Goal: Task Accomplishment & Management: Complete application form

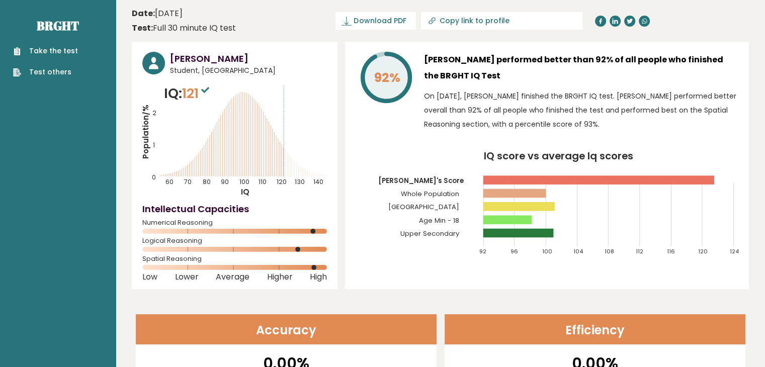
click at [46, 59] on ul "Take the test Test others" at bounding box center [45, 62] width 75 height 32
drag, startPoint x: 496, startPoint y: 231, endPoint x: 527, endPoint y: 224, distance: 32.1
click at [527, 224] on g "92 96 100 104 108 112 116 120 124 Ujjwal's Score Whole Population India Age Min…" at bounding box center [558, 205] width 361 height 100
click at [511, 228] on icon "IQ score vs average Iq scores 92 96 100 104 108 112 116 120 124 Ujjwal's Score …" at bounding box center [547, 207] width 383 height 113
drag, startPoint x: 485, startPoint y: 218, endPoint x: 529, endPoint y: 219, distance: 44.3
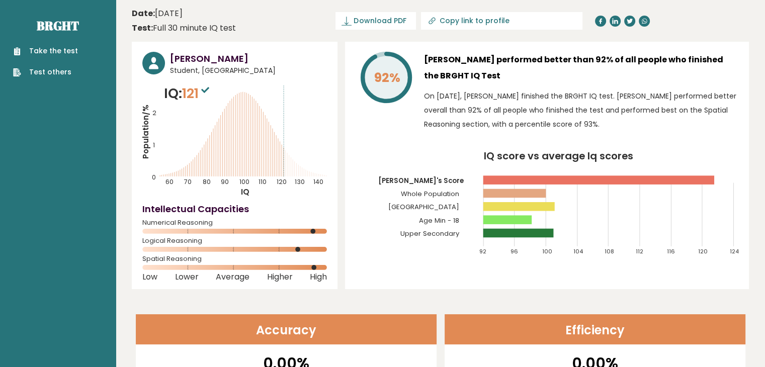
click at [529, 222] on rect at bounding box center [507, 219] width 49 height 9
drag, startPoint x: 477, startPoint y: 186, endPoint x: 670, endPoint y: 166, distance: 194.2
click at [590, 183] on g "92 96 100 104 108 112 116 120 124 Ujjwal's Score Whole Population India Age Min…" at bounding box center [558, 205] width 361 height 100
click at [689, 166] on icon "IQ score vs average Iq scores 92 96 100 104 108 112 116 120 124 Ujjwal's Score …" at bounding box center [547, 207] width 383 height 113
drag, startPoint x: 44, startPoint y: 41, endPoint x: 47, endPoint y: 51, distance: 10.5
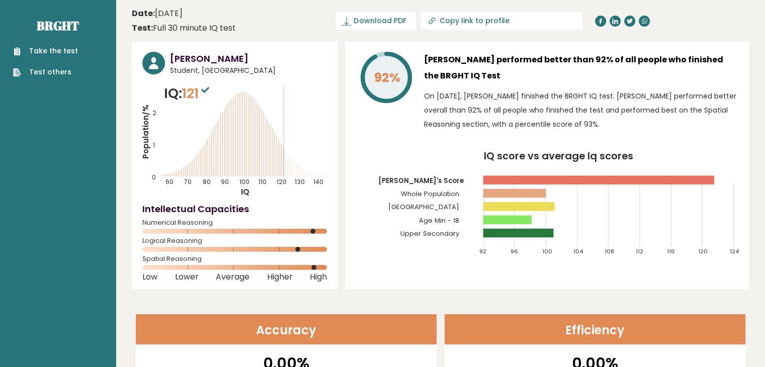
click at [47, 49] on div "Take the test Test others" at bounding box center [58, 56] width 100 height 44
click at [49, 53] on link "Take the test" at bounding box center [45, 51] width 65 height 11
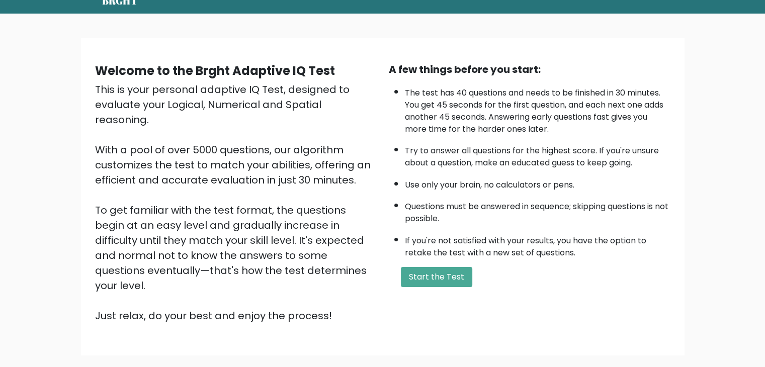
scroll to position [94, 0]
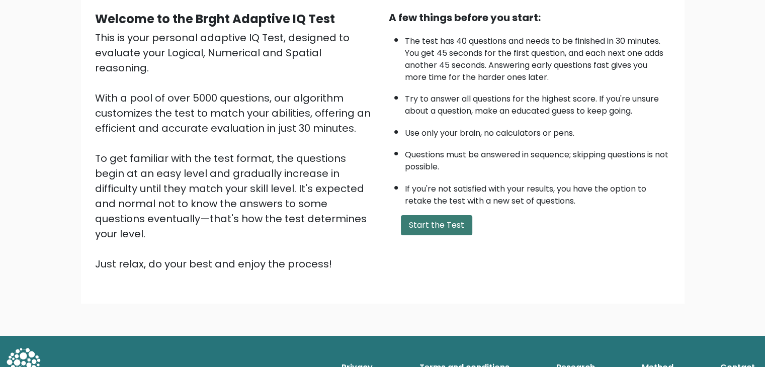
click at [433, 221] on button "Start the Test" at bounding box center [436, 225] width 71 height 20
click at [443, 228] on button "Start the Test" at bounding box center [436, 225] width 71 height 20
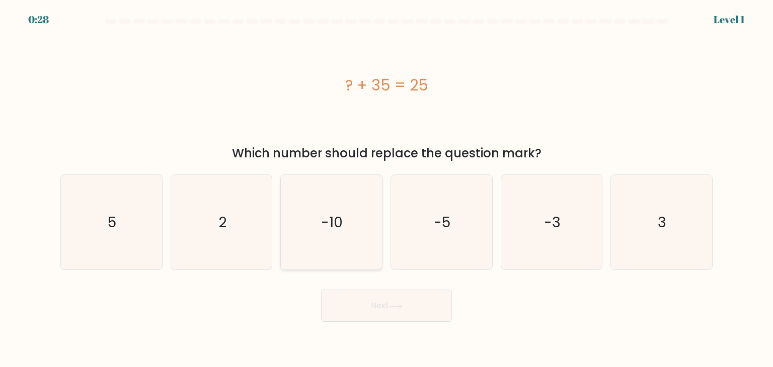
click at [327, 226] on text "-10" at bounding box center [332, 222] width 22 height 20
click at [386, 189] on input "c. -10" at bounding box center [386, 186] width 1 height 5
radio input "true"
click at [427, 303] on button "Next" at bounding box center [386, 306] width 131 height 32
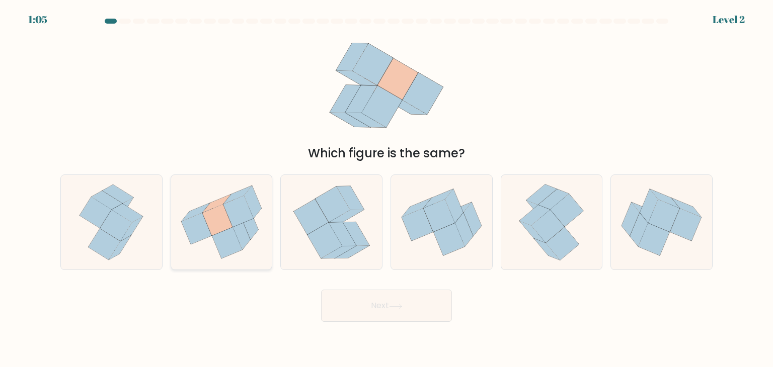
click at [252, 234] on icon at bounding box center [249, 223] width 17 height 33
click at [386, 189] on input "b." at bounding box center [386, 186] width 1 height 5
radio input "true"
click at [350, 303] on button "Next" at bounding box center [386, 306] width 131 height 32
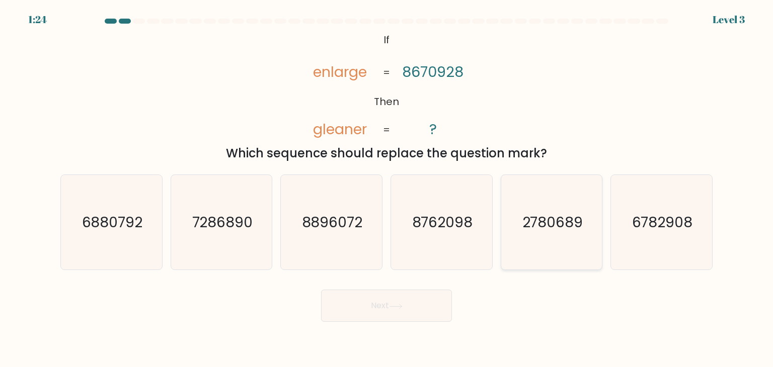
click at [541, 220] on text "2780689" at bounding box center [552, 222] width 61 height 20
click at [387, 189] on input "e. 2780689" at bounding box center [386, 186] width 1 height 5
radio input "true"
click at [420, 302] on button "Next" at bounding box center [386, 306] width 131 height 32
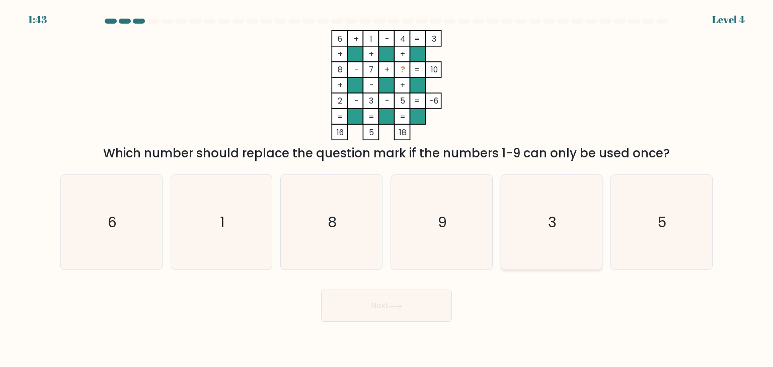
click at [535, 211] on icon "3" at bounding box center [551, 222] width 95 height 95
click at [387, 189] on input "e. 3" at bounding box center [386, 186] width 1 height 5
radio input "true"
click at [402, 314] on button "Next" at bounding box center [386, 306] width 131 height 32
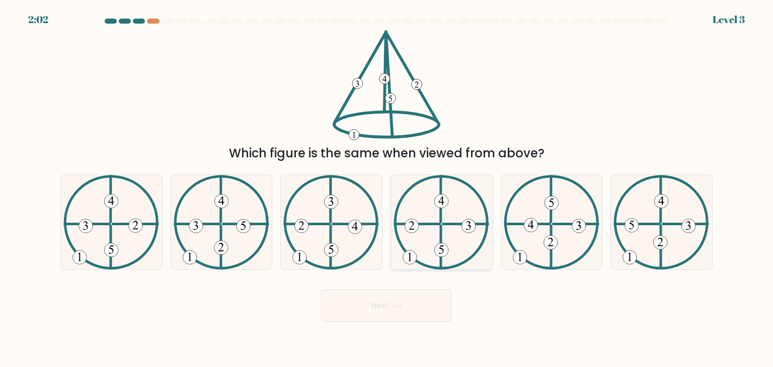
click at [417, 233] on icon at bounding box center [441, 222] width 96 height 95
click at [387, 189] on input "d." at bounding box center [386, 186] width 1 height 5
radio input "true"
click at [374, 312] on button "Next" at bounding box center [386, 306] width 131 height 32
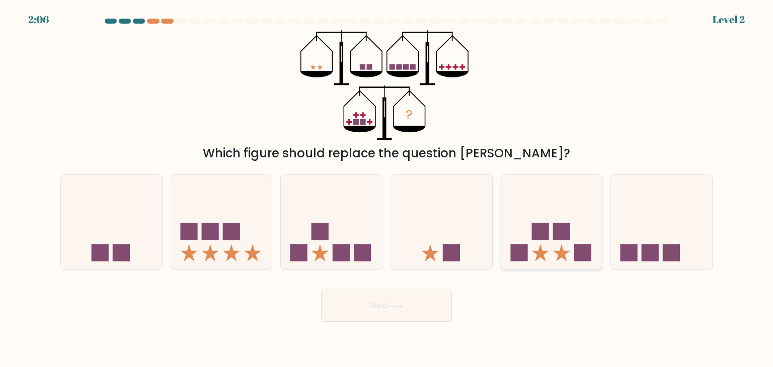
click at [571, 251] on icon at bounding box center [551, 223] width 101 height 84
click at [387, 189] on input "e." at bounding box center [386, 186] width 1 height 5
radio input "true"
click at [430, 303] on button "Next" at bounding box center [386, 306] width 131 height 32
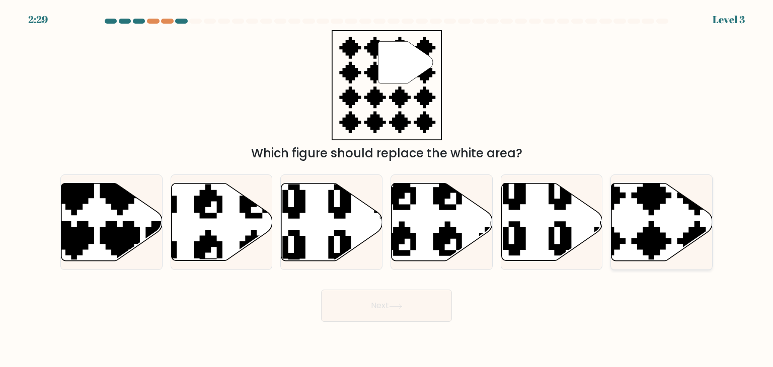
click at [637, 226] on icon at bounding box center [661, 222] width 101 height 77
click at [387, 189] on input "f." at bounding box center [386, 186] width 1 height 5
radio input "true"
click at [444, 297] on button "Next" at bounding box center [386, 306] width 131 height 32
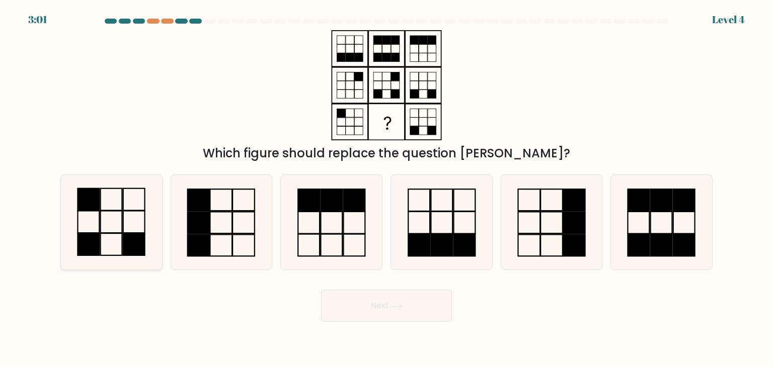
click at [109, 209] on icon at bounding box center [111, 222] width 95 height 95
click at [386, 189] on input "a." at bounding box center [386, 186] width 1 height 5
radio input "true"
click at [385, 304] on button "Next" at bounding box center [386, 306] width 131 height 32
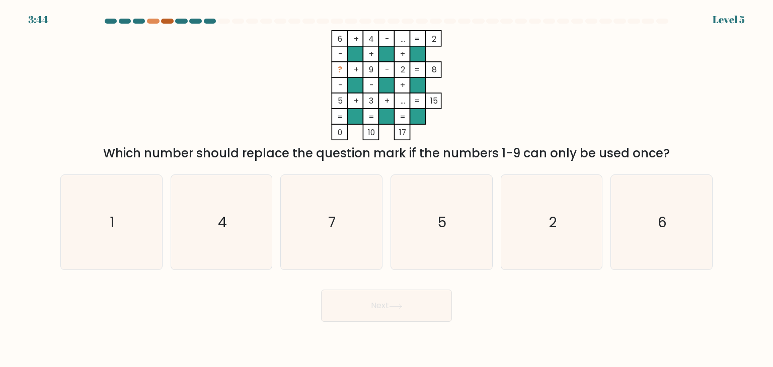
click at [162, 22] on div at bounding box center [167, 21] width 12 height 5
click at [162, 21] on div at bounding box center [167, 21] width 12 height 5
click at [162, 20] on div at bounding box center [167, 21] width 12 height 5
click at [148, 25] on div at bounding box center [386, 23] width 664 height 9
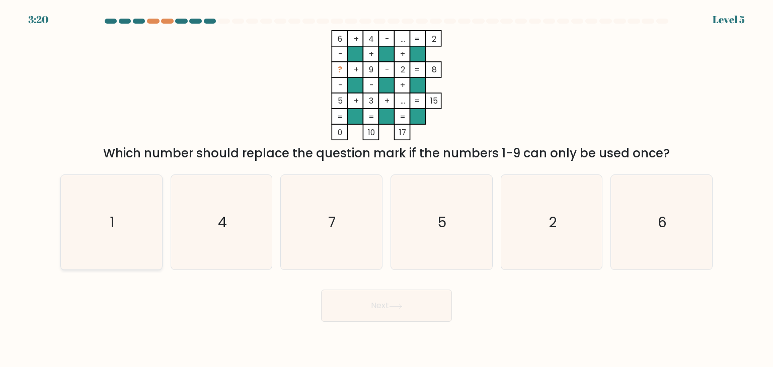
click at [78, 222] on icon "1" at bounding box center [111, 222] width 95 height 95
click at [386, 189] on input "a. 1" at bounding box center [386, 186] width 1 height 5
radio input "true"
click at [370, 306] on button "Next" at bounding box center [386, 306] width 131 height 32
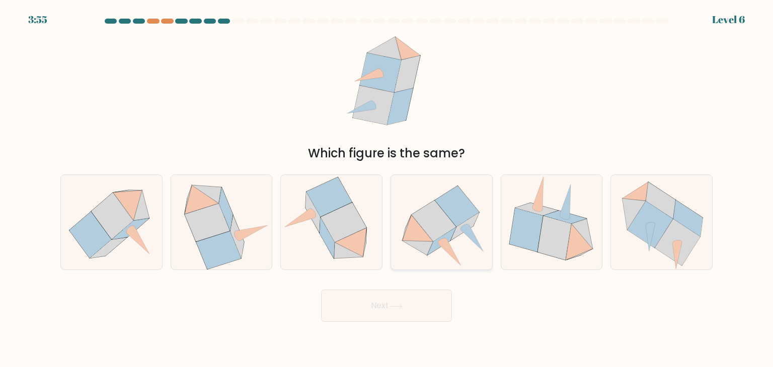
click at [465, 243] on icon at bounding box center [441, 223] width 101 height 92
click at [387, 189] on input "d." at bounding box center [386, 186] width 1 height 5
radio input "true"
click at [404, 318] on button "Next" at bounding box center [386, 306] width 131 height 32
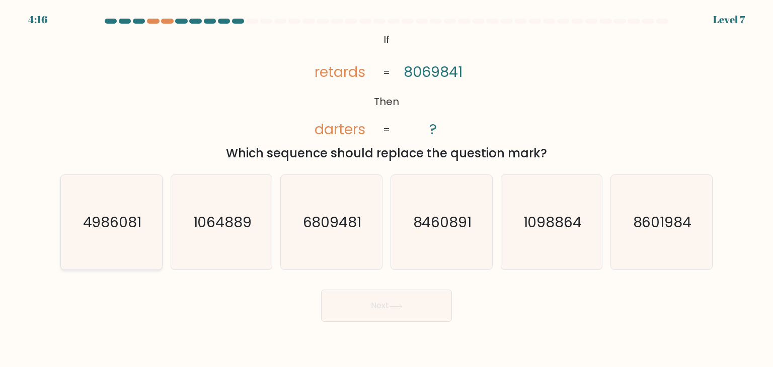
click at [120, 222] on text "4986081" at bounding box center [112, 222] width 59 height 20
click at [386, 189] on input "a. 4986081" at bounding box center [386, 186] width 1 height 5
radio input "true"
click at [393, 297] on button "Next" at bounding box center [386, 306] width 131 height 32
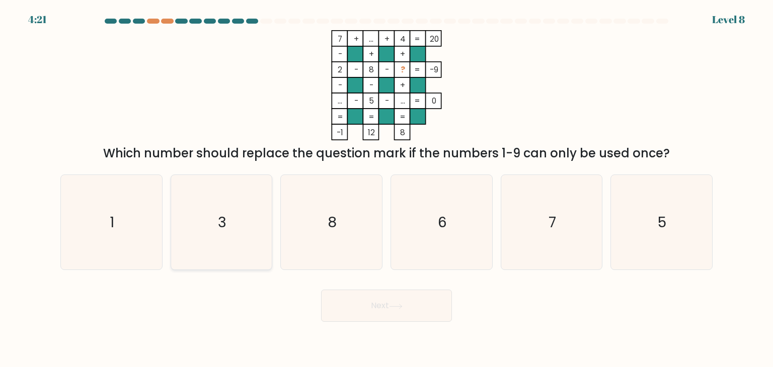
click at [203, 217] on icon "3" at bounding box center [221, 222] width 95 height 95
click at [386, 189] on input "b. 3" at bounding box center [386, 186] width 1 height 5
radio input "true"
click at [390, 304] on button "Next" at bounding box center [386, 306] width 131 height 32
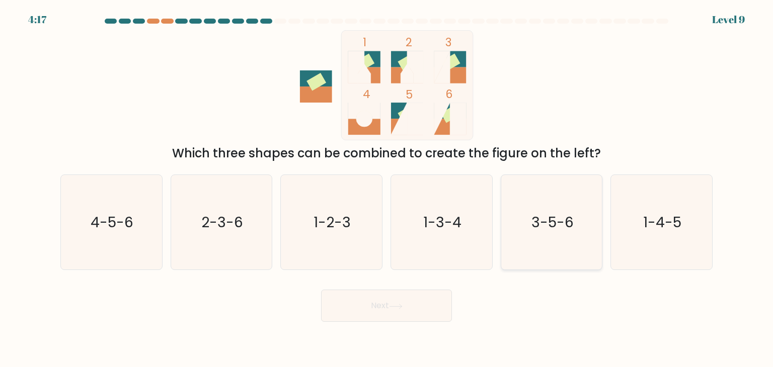
click at [534, 212] on text "3-5-6" at bounding box center [552, 222] width 42 height 20
click at [387, 189] on input "e. 3-5-6" at bounding box center [386, 186] width 1 height 5
radio input "true"
click at [363, 305] on button "Next" at bounding box center [386, 306] width 131 height 32
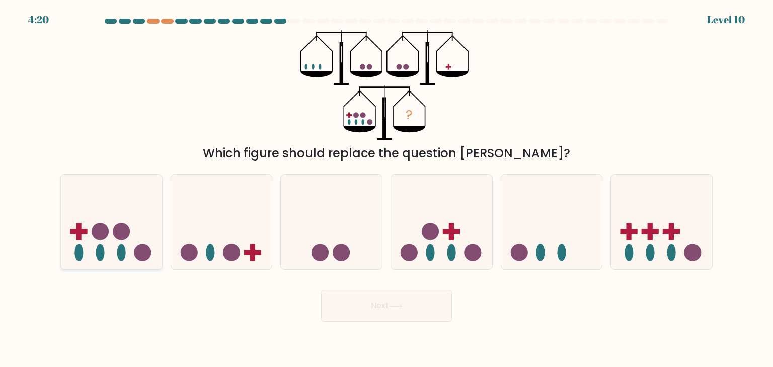
click at [111, 265] on div at bounding box center [111, 223] width 102 height 96
click at [386, 189] on input "a." at bounding box center [386, 186] width 1 height 5
radio input "true"
click at [430, 315] on button "Next" at bounding box center [386, 306] width 131 height 32
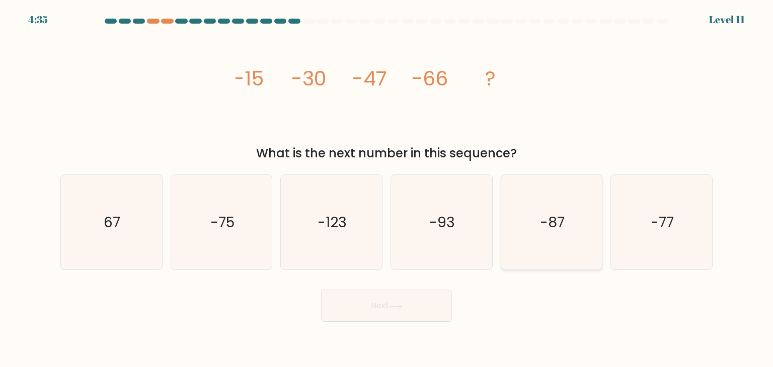
click at [563, 212] on icon "-87" at bounding box center [551, 222] width 95 height 95
click at [387, 189] on input "e. -87" at bounding box center [386, 186] width 1 height 5
radio input "true"
click at [393, 300] on button "Next" at bounding box center [386, 306] width 131 height 32
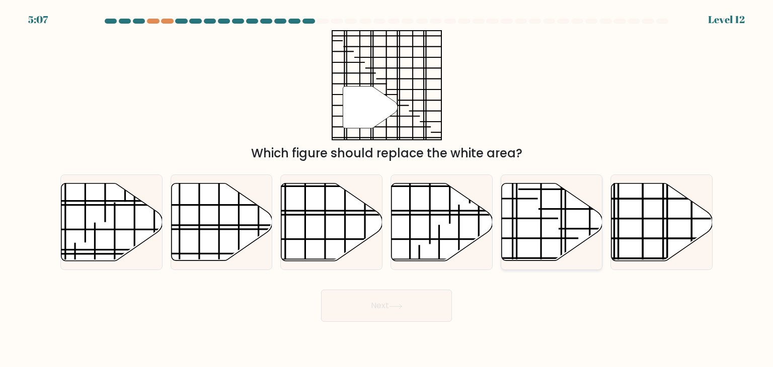
click at [549, 223] on icon at bounding box center [551, 222] width 101 height 77
click at [387, 189] on input "e." at bounding box center [386, 186] width 1 height 5
radio input "true"
click at [406, 306] on button "Next" at bounding box center [386, 306] width 131 height 32
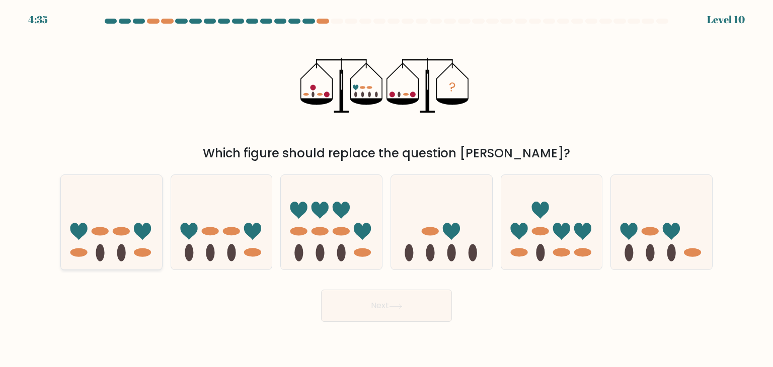
click at [110, 214] on icon at bounding box center [111, 223] width 101 height 84
click at [386, 189] on input "a." at bounding box center [386, 186] width 1 height 5
radio input "true"
click at [425, 307] on button "Next" at bounding box center [386, 306] width 131 height 32
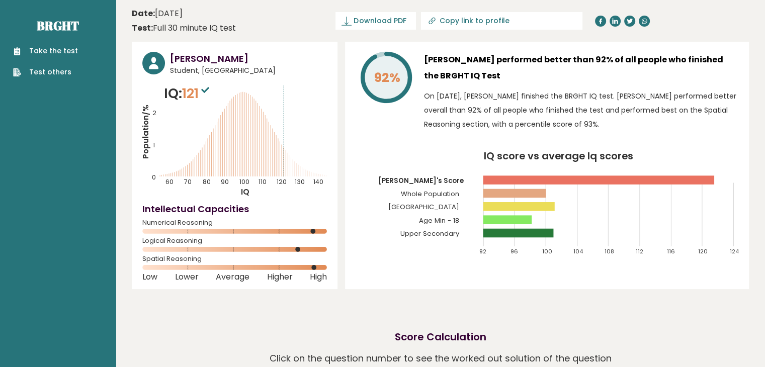
click at [52, 47] on link "Take the test" at bounding box center [45, 51] width 65 height 11
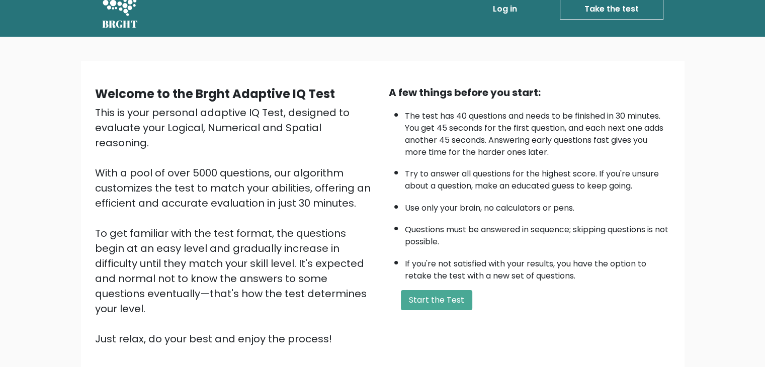
scroll to position [50, 0]
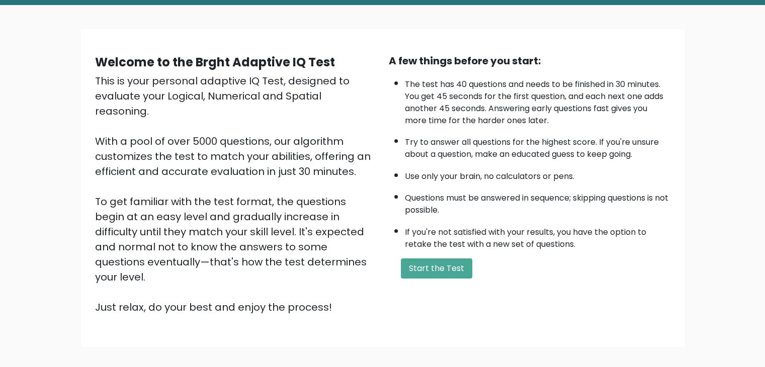
click at [460, 308] on div "Welcome to the Brght Adaptive IQ Test This is your personal adaptive IQ Test, d…" at bounding box center [383, 188] width 604 height 318
click at [447, 289] on div "Welcome to the Brght Adaptive IQ Test This is your personal adaptive IQ Test, d…" at bounding box center [383, 188] width 588 height 270
click at [447, 277] on div "A few things before you start: The test has 40 questions and needs to be finish…" at bounding box center [530, 184] width 294 height 262
click at [449, 259] on button "Start the Test" at bounding box center [436, 269] width 71 height 20
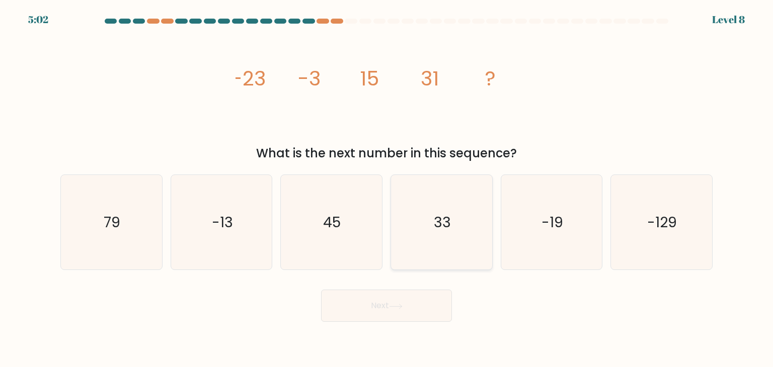
click at [399, 200] on icon "33" at bounding box center [441, 222] width 95 height 95
click at [387, 189] on input "d. 33" at bounding box center [386, 186] width 1 height 5
radio input "true"
click at [121, 196] on icon "79" at bounding box center [111, 222] width 95 height 95
click at [386, 189] on input "a. 79" at bounding box center [386, 186] width 1 height 5
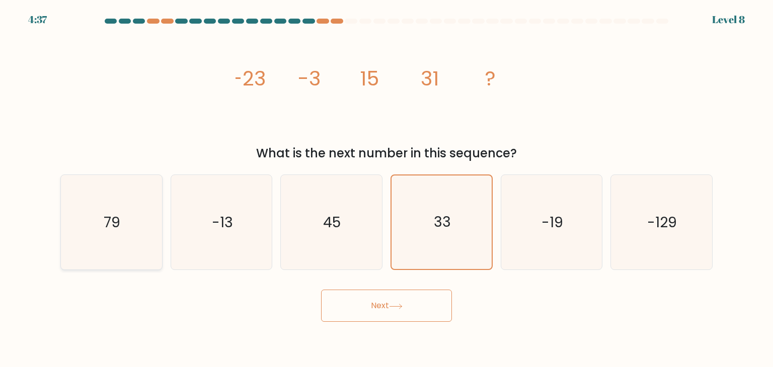
radio input "true"
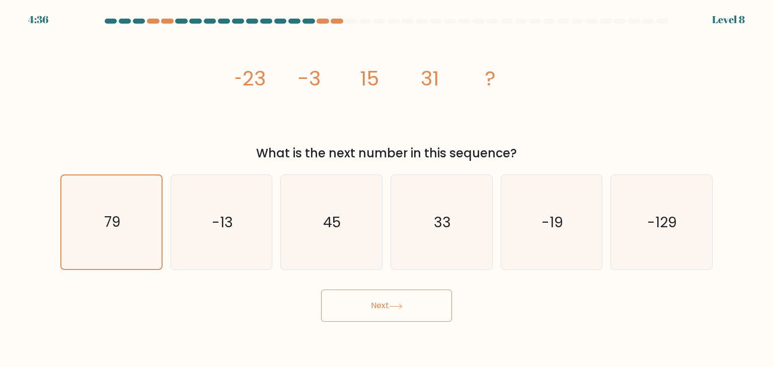
click at [346, 298] on button "Next" at bounding box center [386, 306] width 131 height 32
